Goal: Task Accomplishment & Management: Complete application form

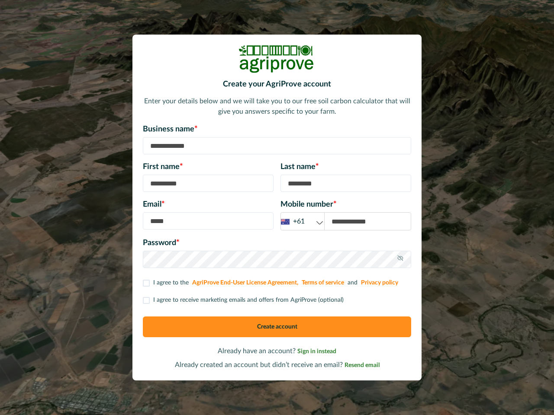
click at [277, 208] on div "Email * Mobile number * +61 +61 +44 +1" at bounding box center [277, 215] width 268 height 32
click at [303, 222] on div "+61" at bounding box center [302, 221] width 43 height 11
click at [400, 260] on icon at bounding box center [400, 258] width 7 height 7
click at [242, 300] on p "I agree to receive marketing emails and offers from AgriProve (optional)" at bounding box center [248, 300] width 190 height 9
click at [277, 327] on button "Create account" at bounding box center [277, 327] width 268 height 21
